Goal: Task Accomplishment & Management: Manage account settings

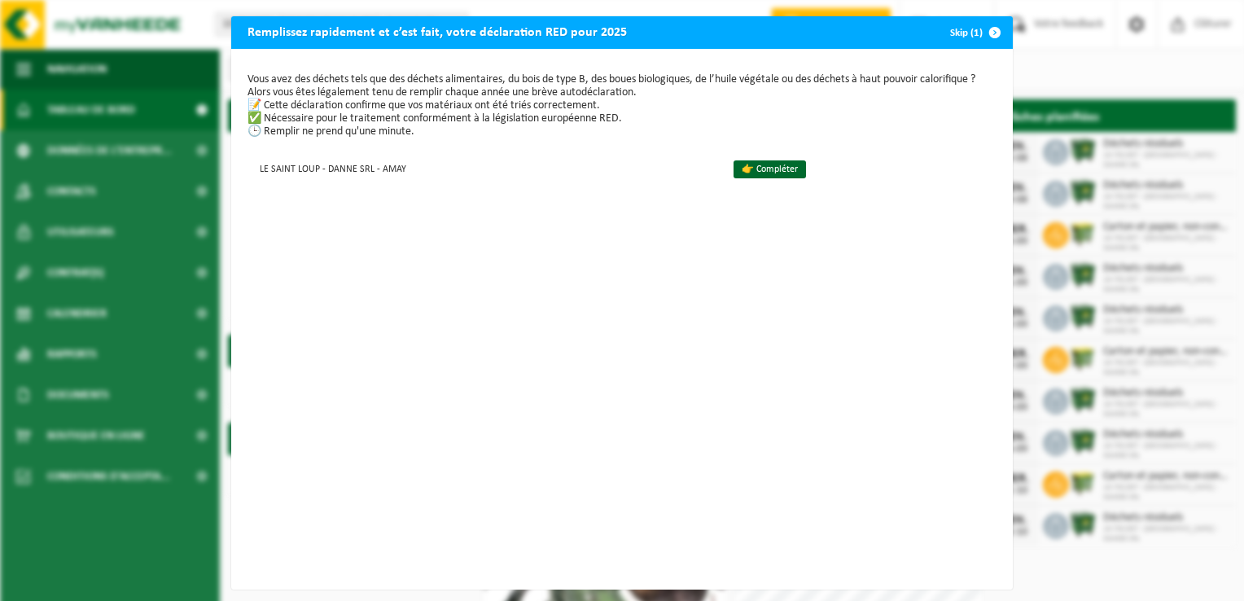
click at [985, 31] on span "button" at bounding box center [995, 32] width 33 height 33
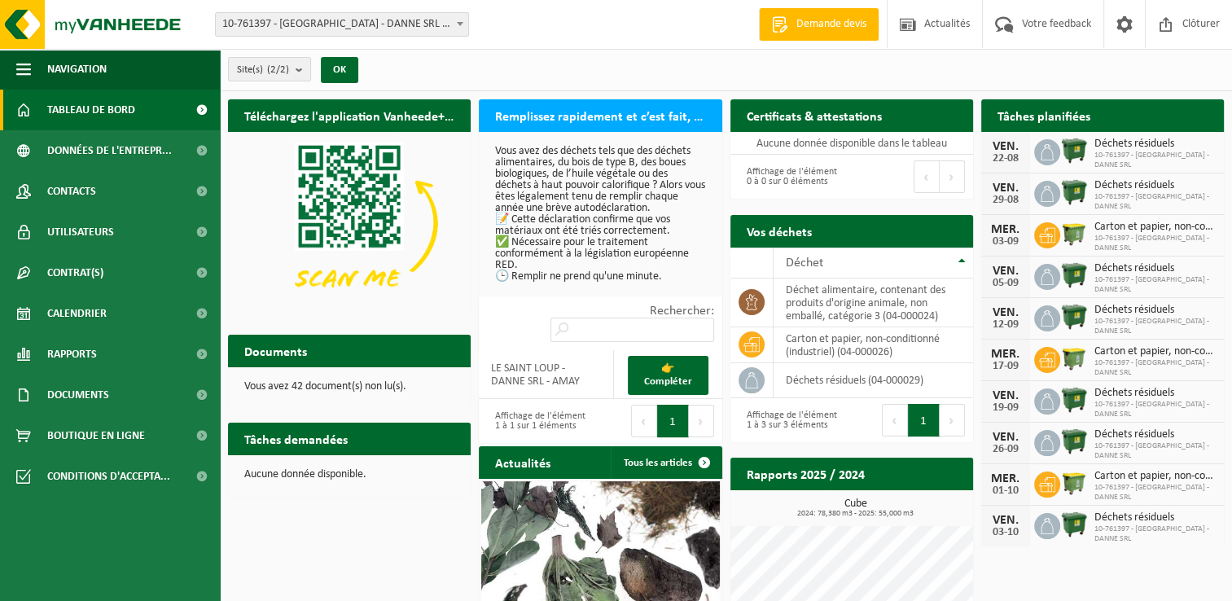
click at [1078, 233] on img at bounding box center [1074, 234] width 28 height 28
click at [1129, 277] on span "10-761397 - [GEOGRAPHIC_DATA] - DANNE SRL" at bounding box center [1155, 285] width 121 height 20
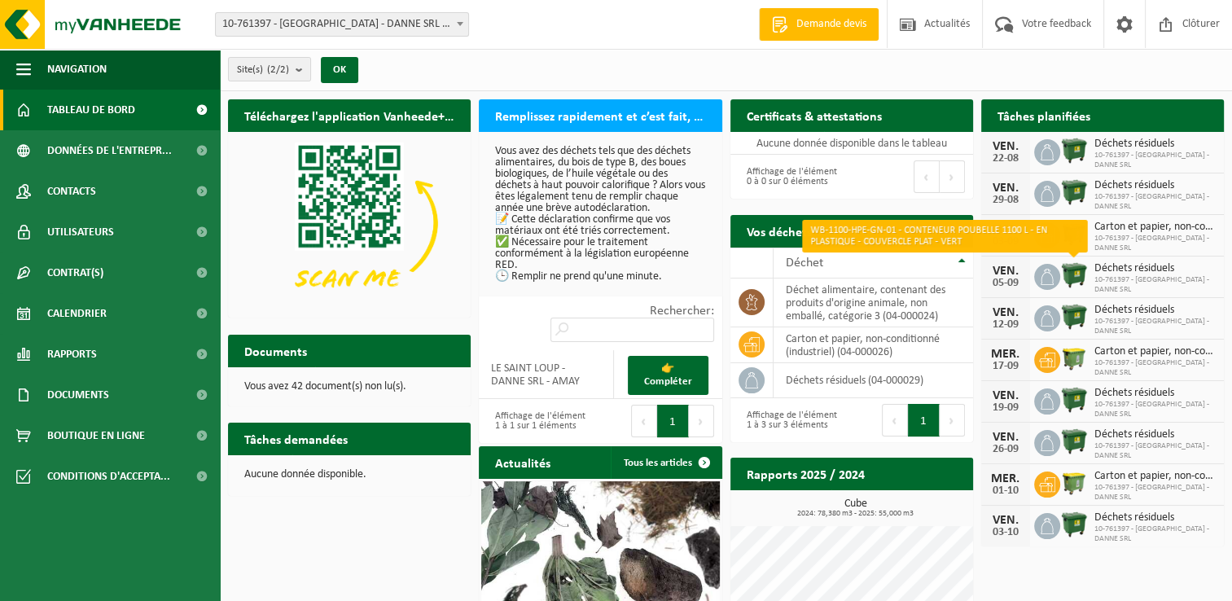
click at [1078, 273] on img at bounding box center [1074, 275] width 28 height 28
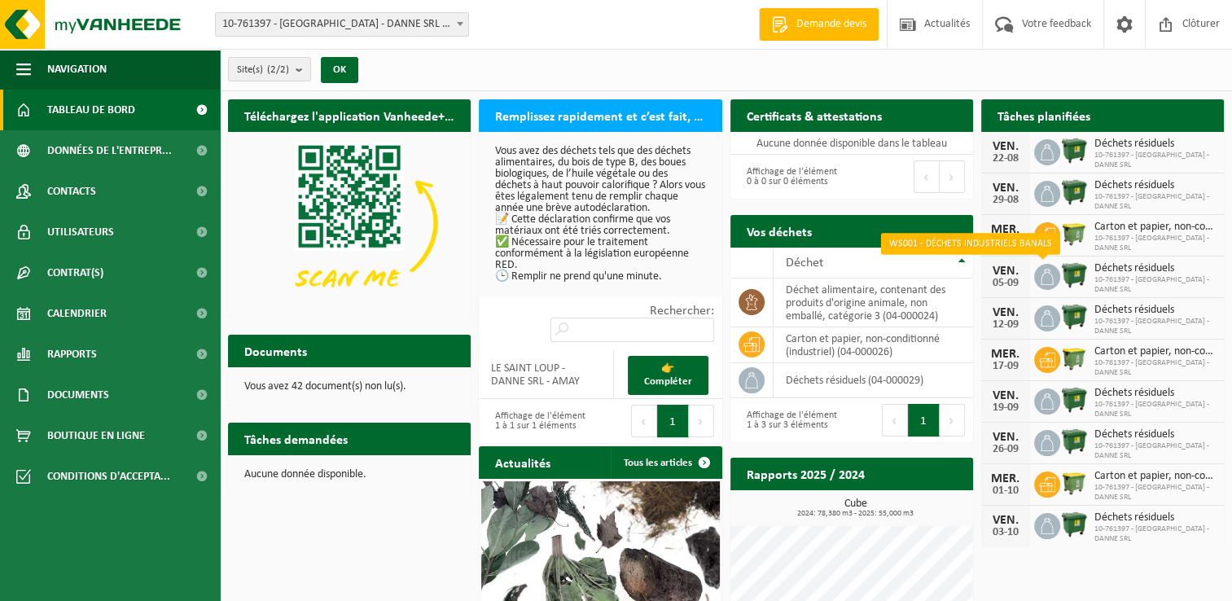
click at [1047, 276] on icon at bounding box center [1047, 277] width 16 height 16
click at [1044, 278] on icon at bounding box center [1047, 277] width 16 height 16
click at [1070, 273] on img at bounding box center [1074, 275] width 28 height 28
click at [1046, 274] on icon at bounding box center [1047, 277] width 16 height 16
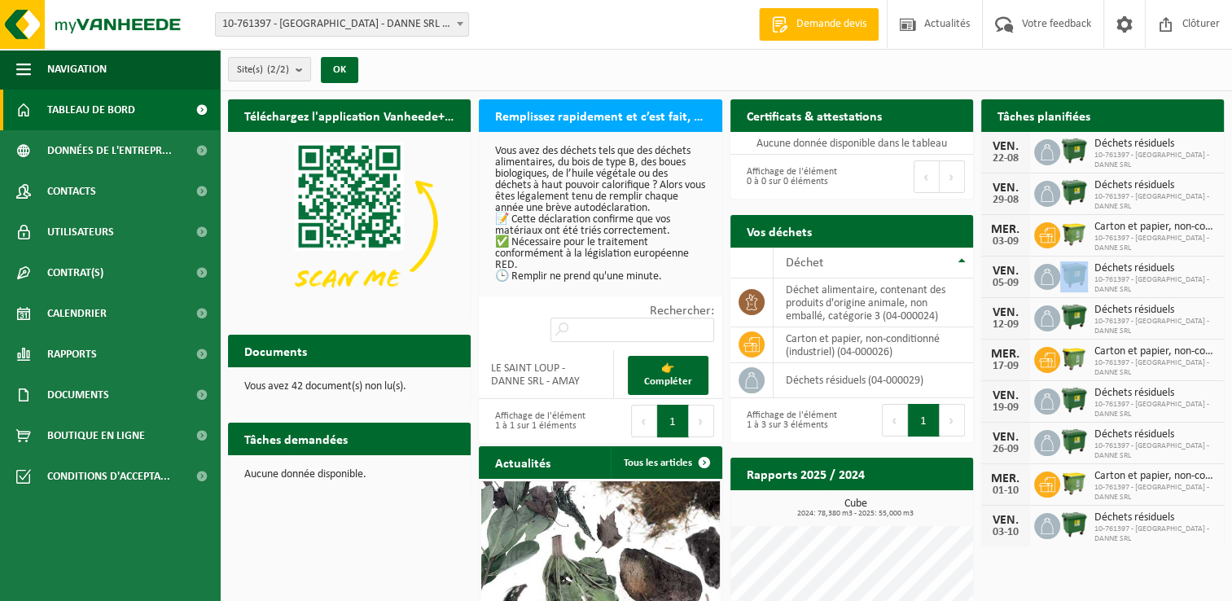
click at [1046, 274] on icon at bounding box center [1047, 277] width 16 height 16
click at [1007, 279] on div "05-09" at bounding box center [1006, 283] width 33 height 11
click at [1093, 116] on h2 "Tâches planifiées" at bounding box center [1043, 115] width 125 height 32
click at [62, 313] on span "Calendrier" at bounding box center [76, 313] width 59 height 41
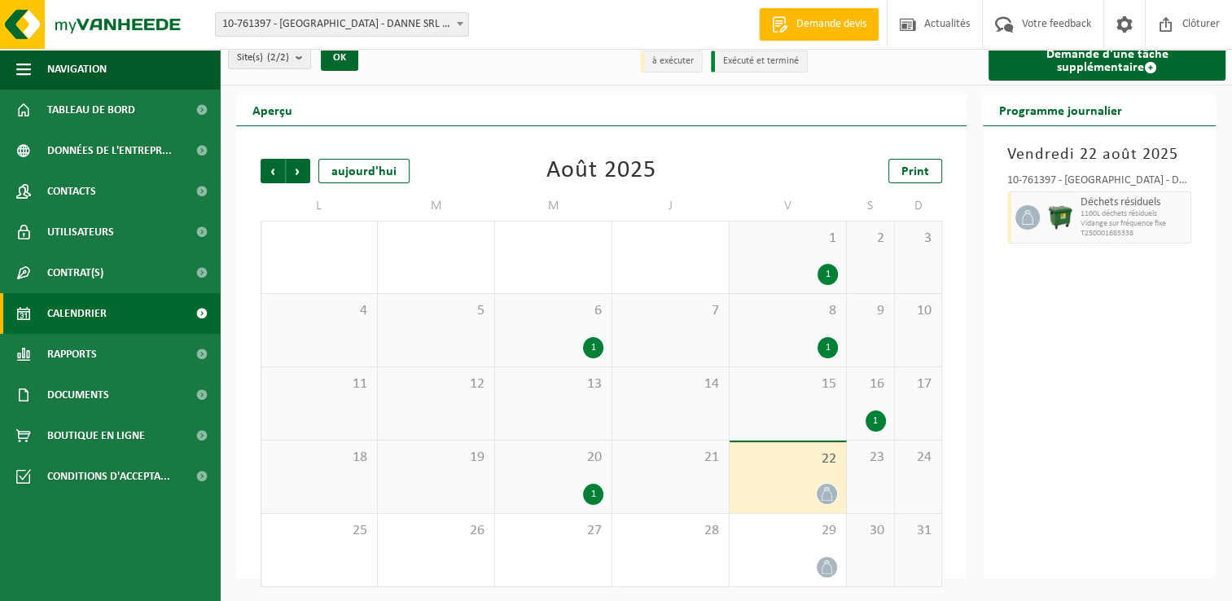
scroll to position [15, 0]
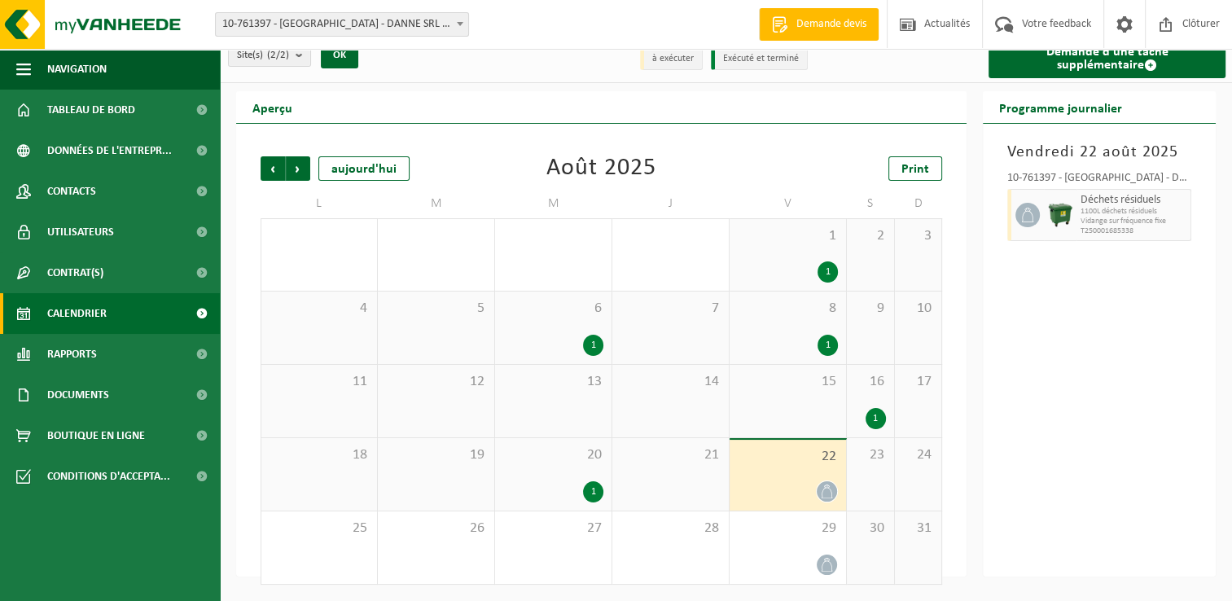
click at [590, 344] on div "1" at bounding box center [593, 345] width 20 height 21
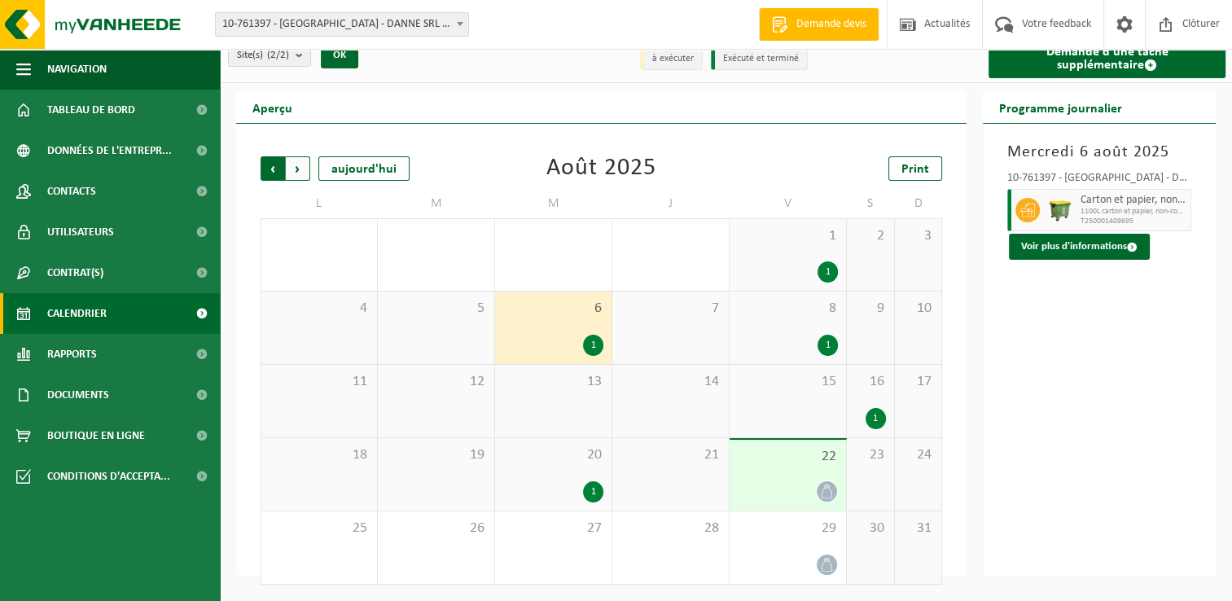
click at [299, 168] on span "Suivant" at bounding box center [298, 168] width 24 height 24
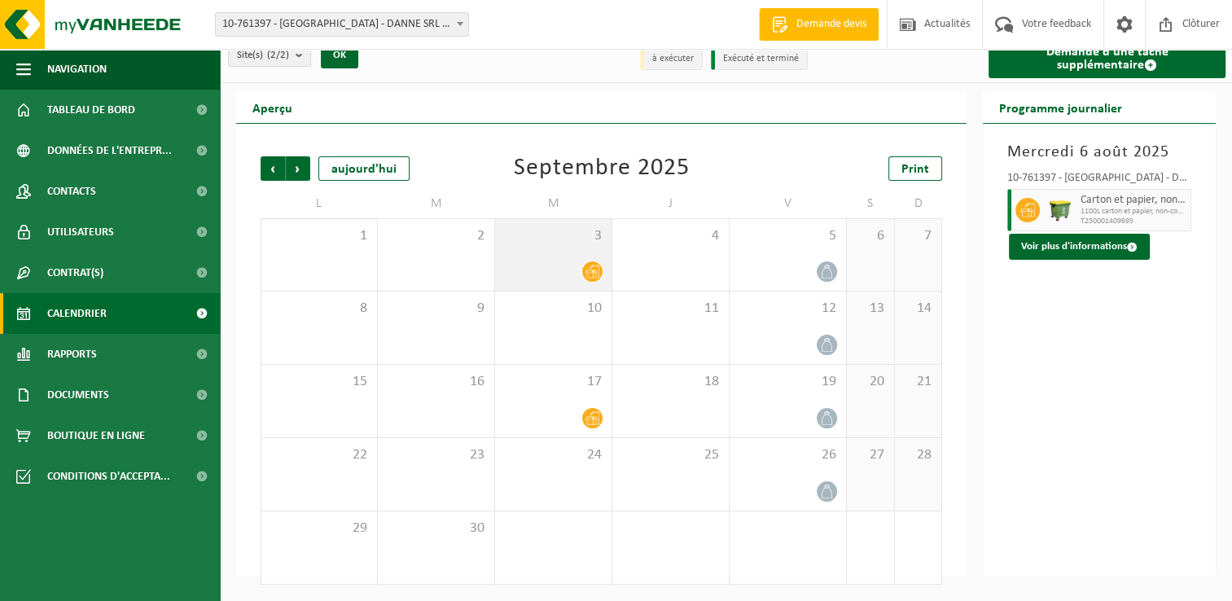
click at [589, 273] on icon at bounding box center [593, 271] width 14 height 13
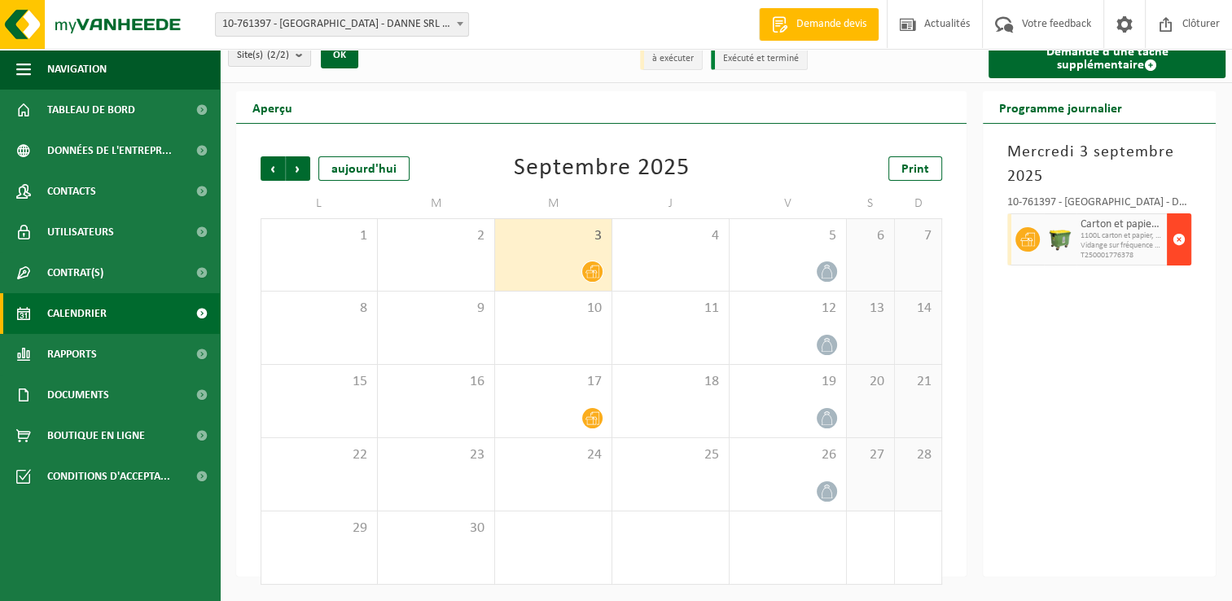
click at [1177, 239] on span "button" at bounding box center [1179, 239] width 13 height 33
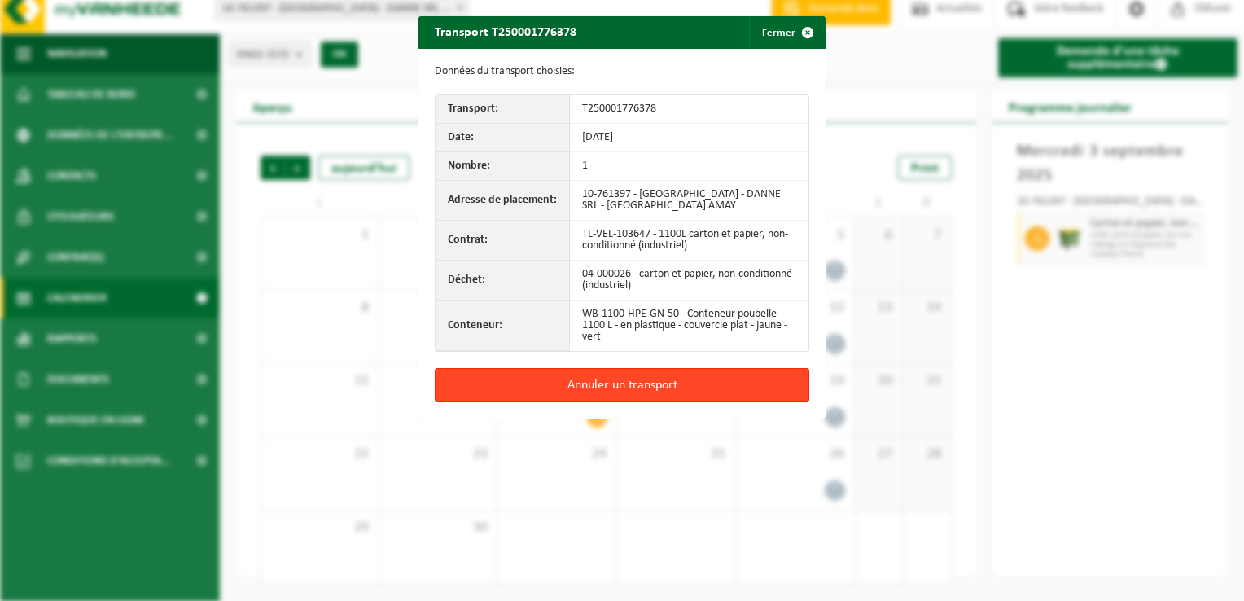
click at [611, 387] on button "Annuler un transport" at bounding box center [622, 385] width 375 height 34
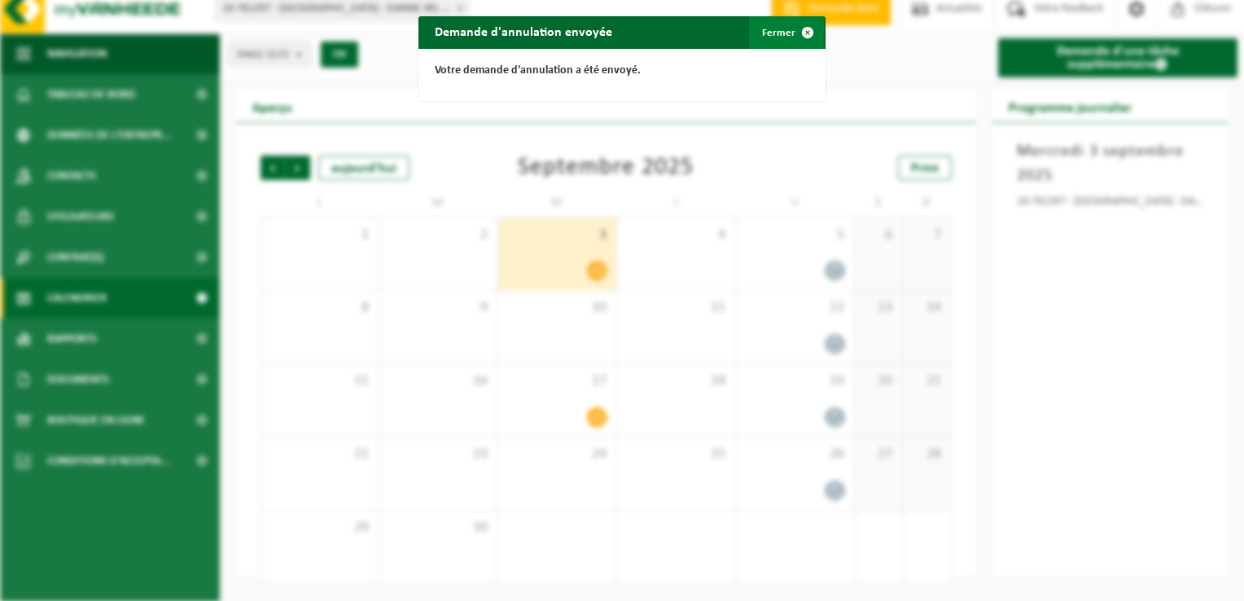
click at [769, 28] on button "Fermer" at bounding box center [786, 32] width 75 height 33
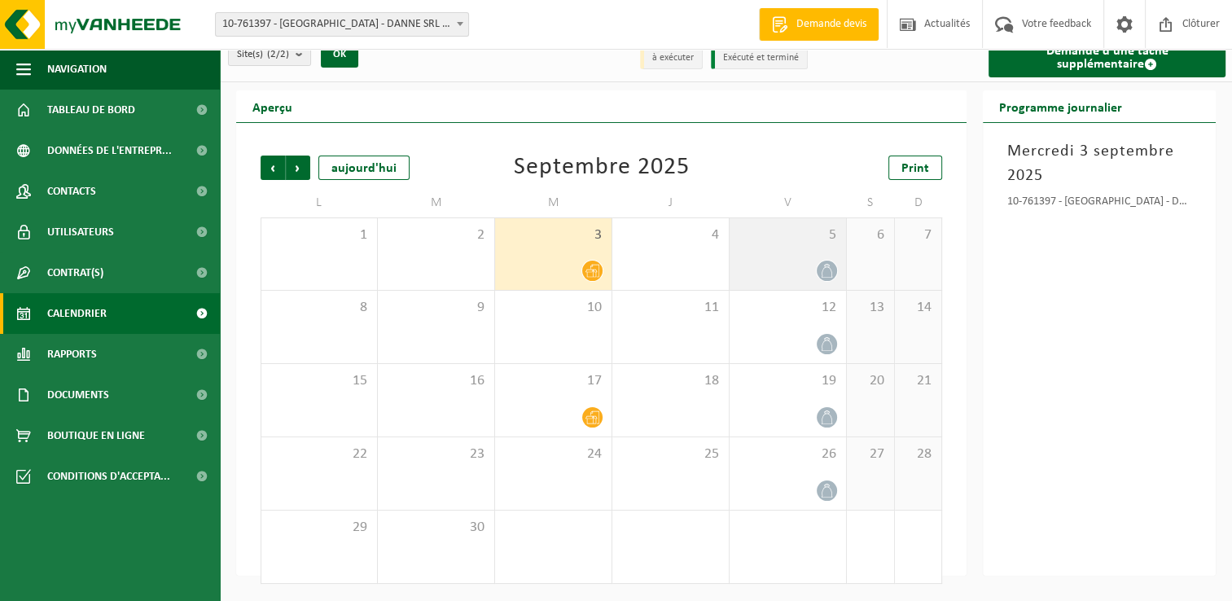
click at [827, 272] on icon at bounding box center [827, 271] width 14 height 14
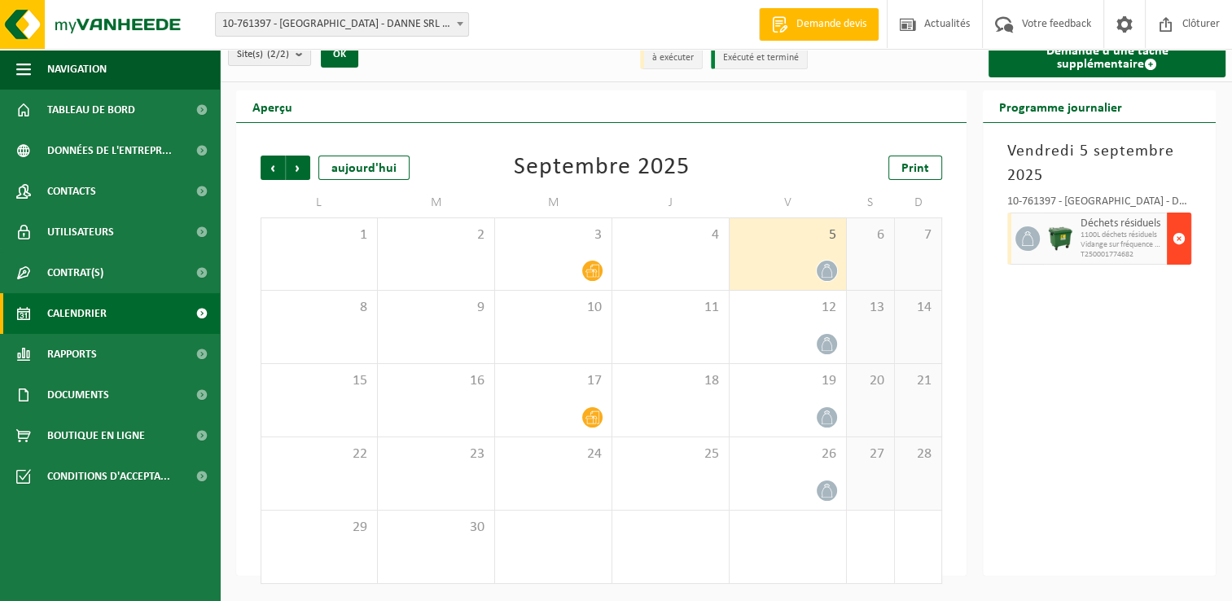
click at [1178, 236] on span "button" at bounding box center [1179, 238] width 13 height 33
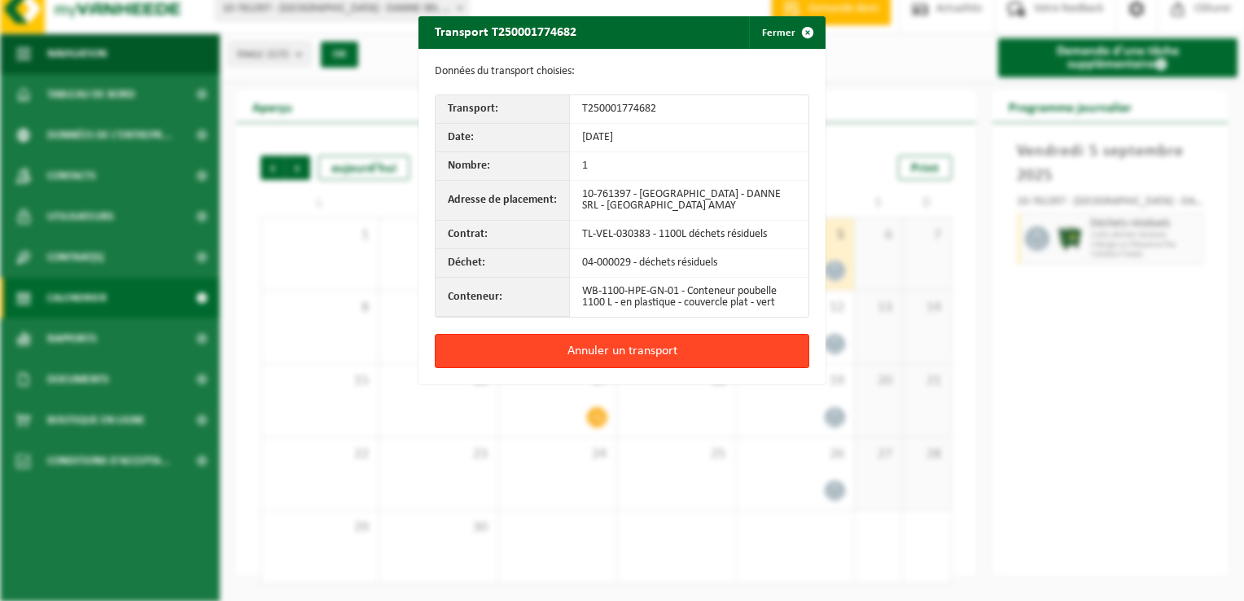
click at [563, 350] on button "Annuler un transport" at bounding box center [622, 351] width 375 height 34
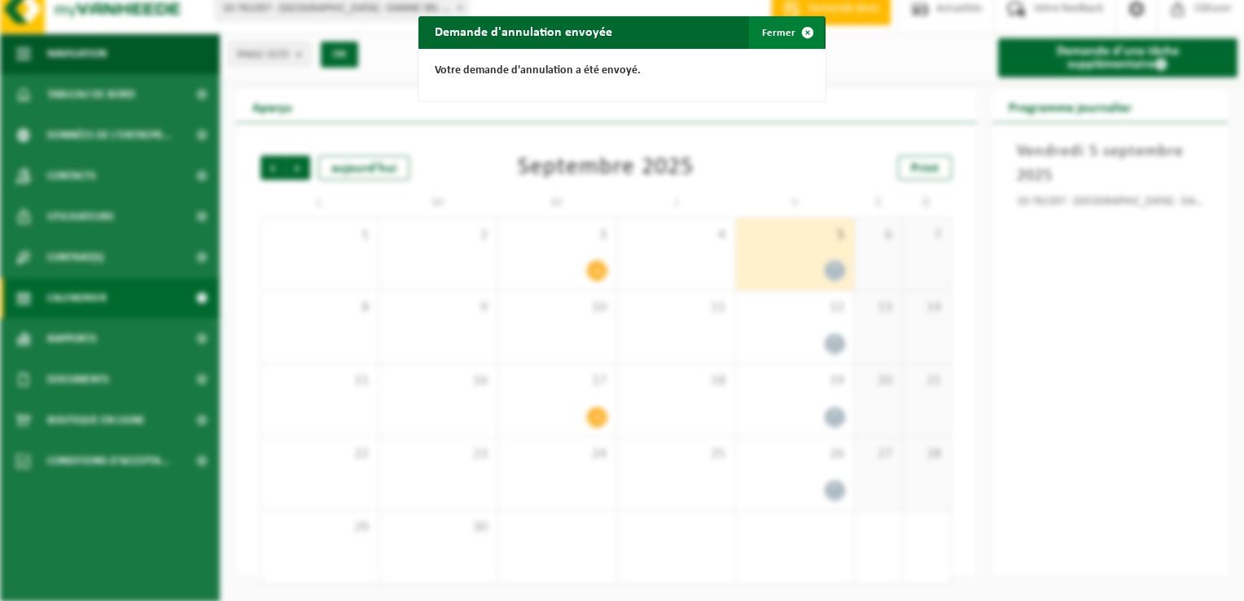
click at [792, 34] on span "button" at bounding box center [808, 32] width 33 height 33
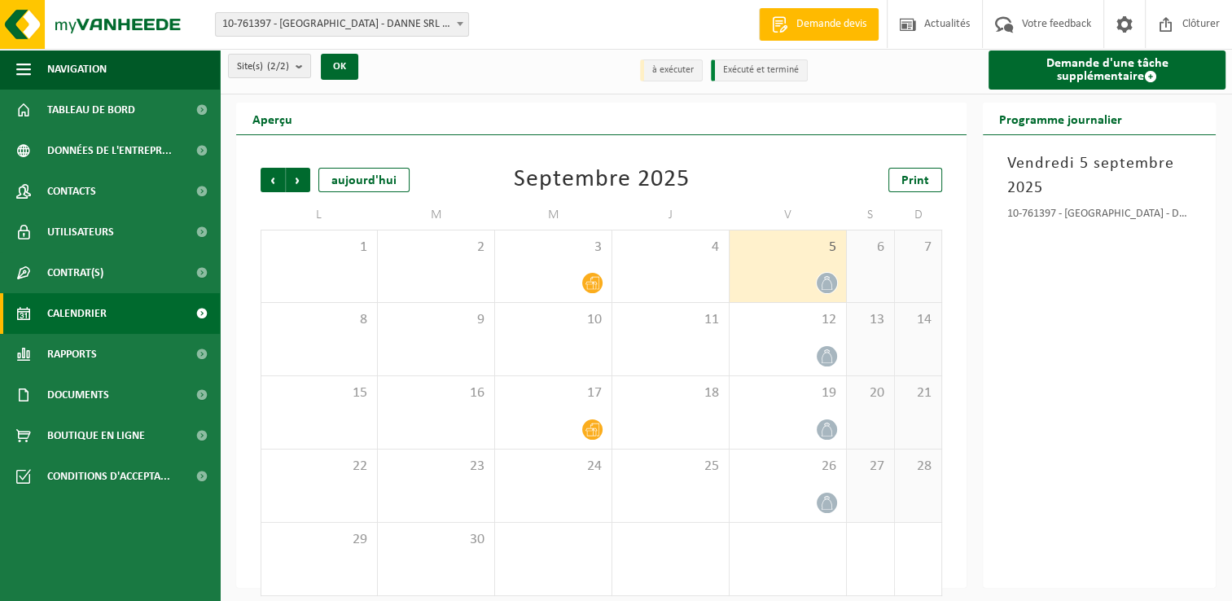
scroll to position [0, 0]
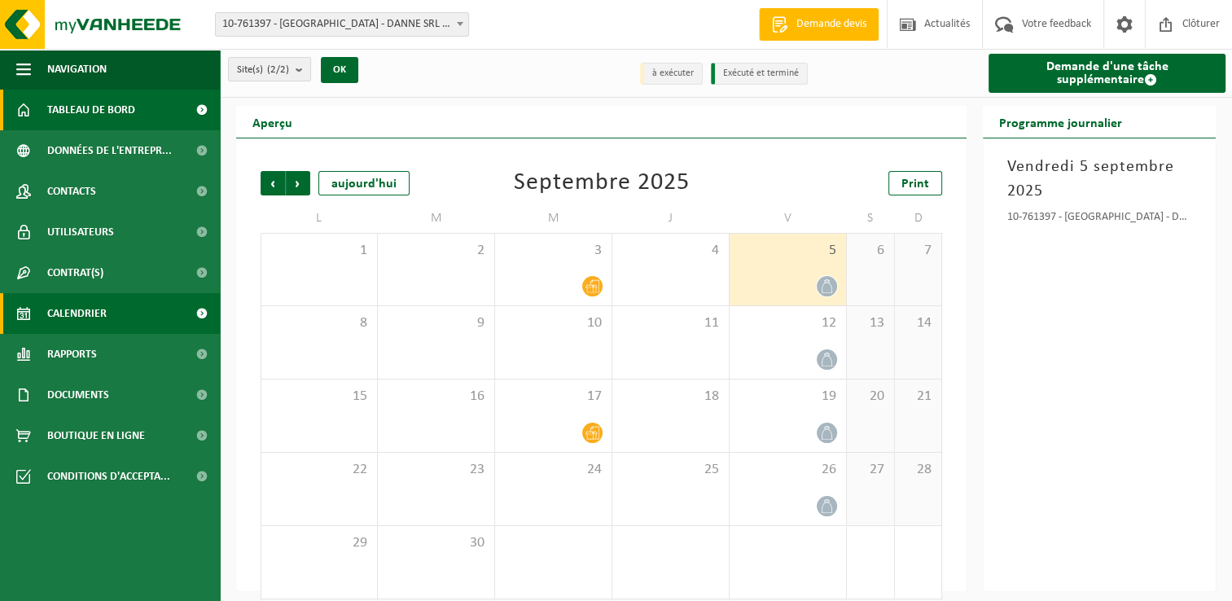
click at [84, 104] on span "Tableau de bord" at bounding box center [91, 110] width 88 height 41
